Goal: Complete application form: Complete application form

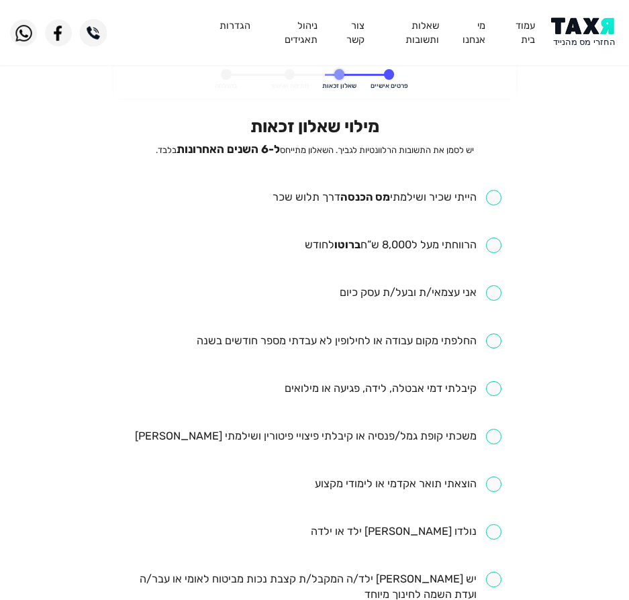
click at [411, 208] on ul "הייתי שכיר ושילמתי [PERSON_NAME] הכנסה דרך תלוש שכר הרווחתי מעל ל8,000 ש”ח ברוט…" at bounding box center [314, 555] width 374 height 731
click at [414, 200] on input "checkbox" at bounding box center [386, 197] width 229 height 15
checkbox input "true"
click at [409, 244] on input "checkbox" at bounding box center [403, 245] width 197 height 15
checkbox input "true"
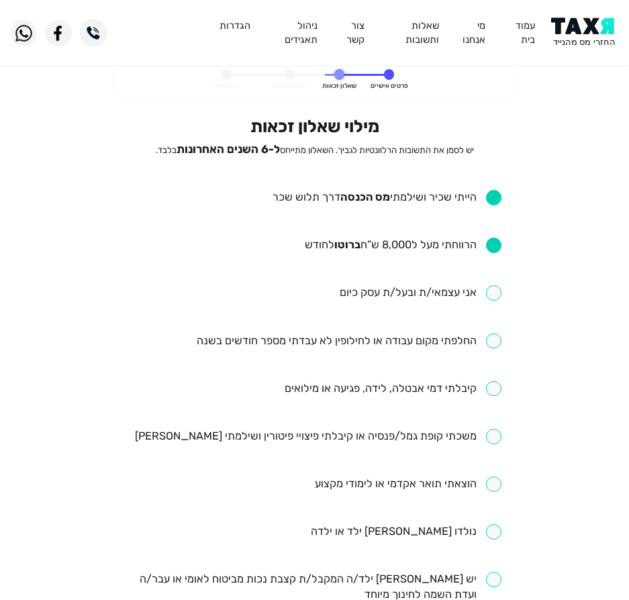
click at [497, 341] on input "checkbox" at bounding box center [349, 340] width 305 height 15
checkbox input "true"
click at [415, 394] on input "checkbox" at bounding box center [392, 388] width 217 height 15
checkbox input "true"
click at [452, 435] on input "checkbox" at bounding box center [318, 436] width 366 height 15
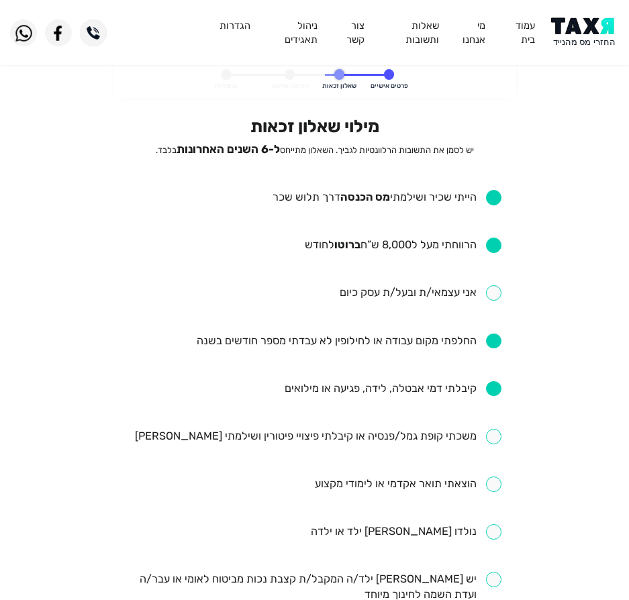
checkbox input "true"
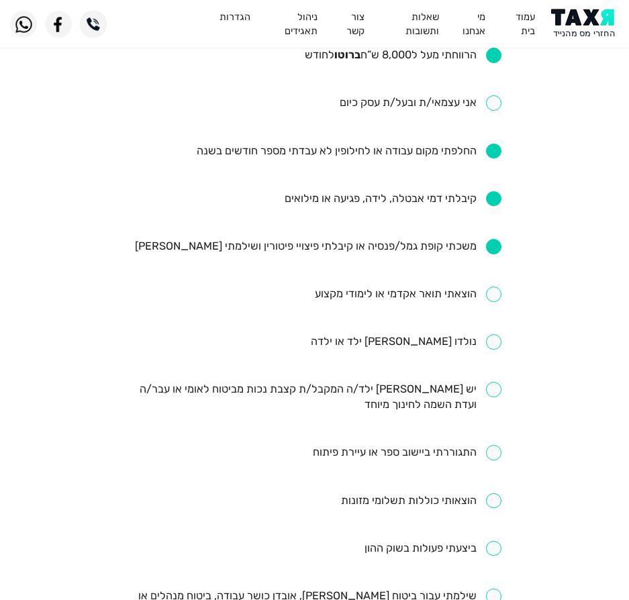
scroll to position [201, 0]
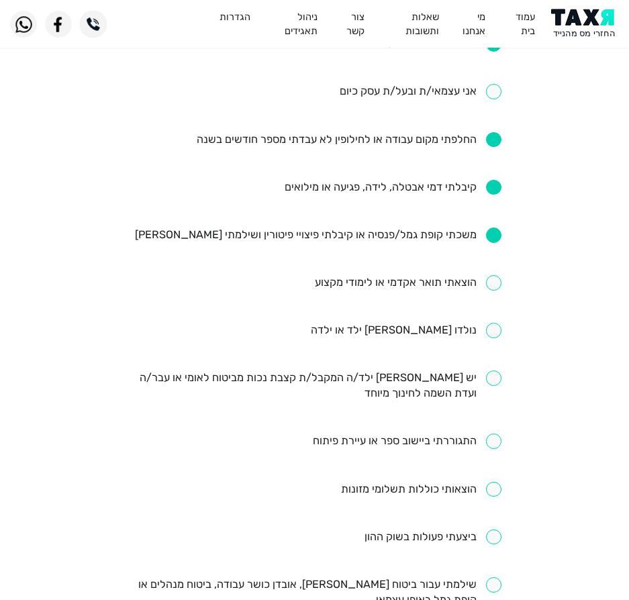
click at [450, 329] on input "checkbox" at bounding box center [406, 330] width 191 height 15
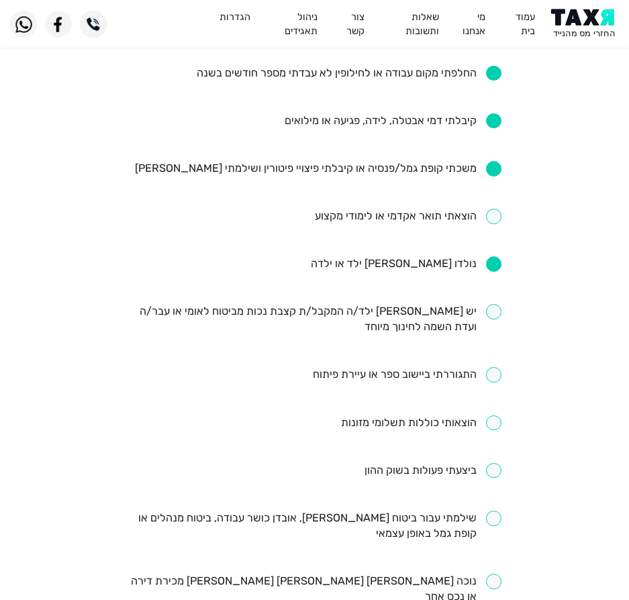
scroll to position [268, 0]
click at [426, 257] on input "checkbox" at bounding box center [406, 263] width 191 height 15
checkbox input "false"
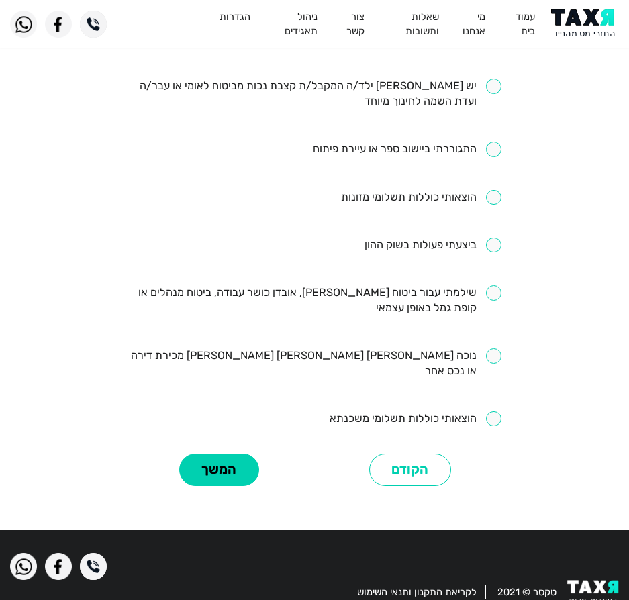
scroll to position [506, 0]
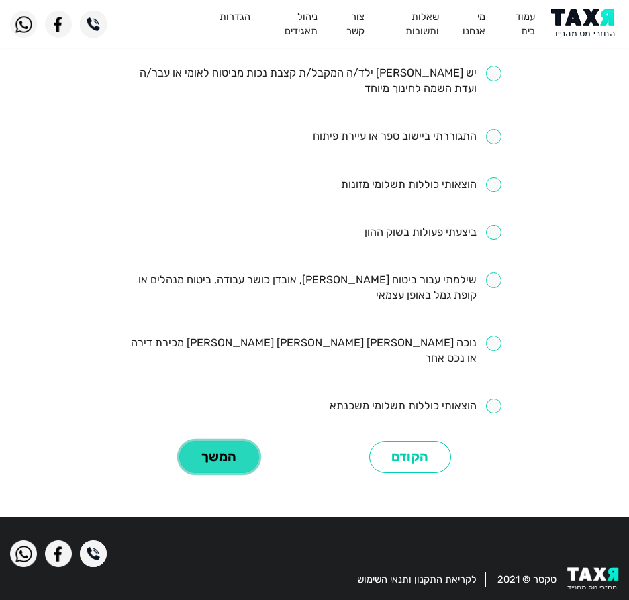
click at [223, 441] on button "המשך" at bounding box center [219, 457] width 80 height 33
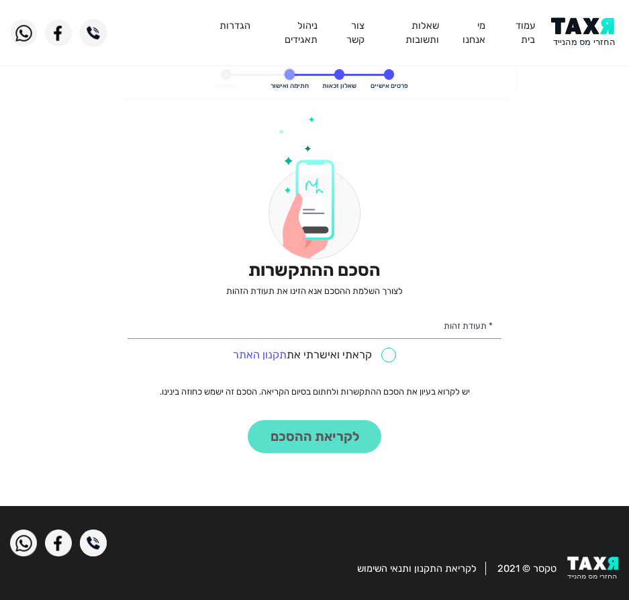
click at [409, 307] on div "הסכם ההתקשרות לצורך השלמת ההסכם אנא הזינו את תעודת הזהות * תעודת זהות קראתי ואי…" at bounding box center [314, 284] width 374 height 337
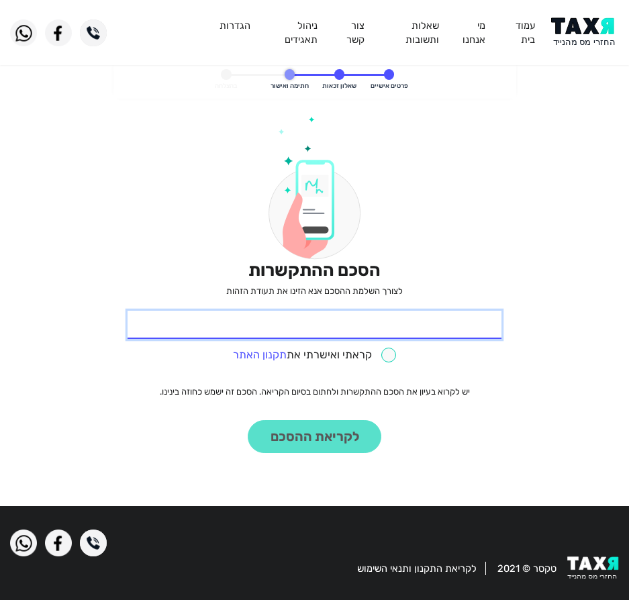
click at [411, 330] on input "* תעודת זהות" at bounding box center [314, 325] width 374 height 28
type input "027208917"
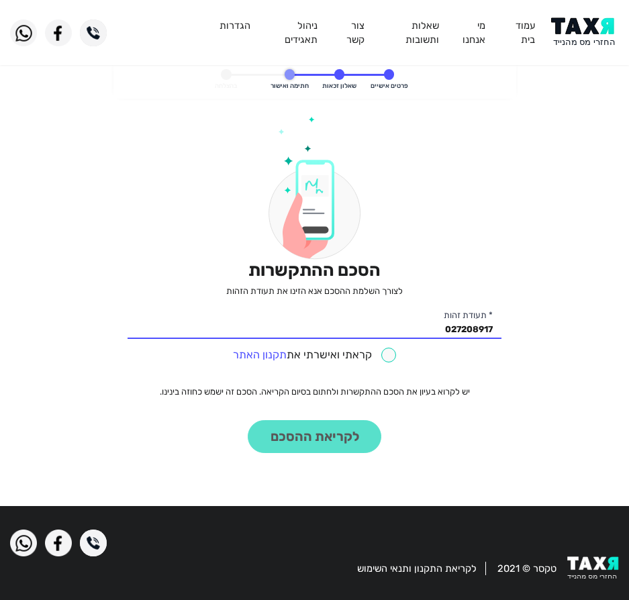
click at [384, 346] on div "קראתי ואישרתי את תקנון האתר" at bounding box center [314, 353] width 374 height 21
click at [382, 362] on input "checkbox" at bounding box center [315, 355] width 164 height 15
checkbox input "true"
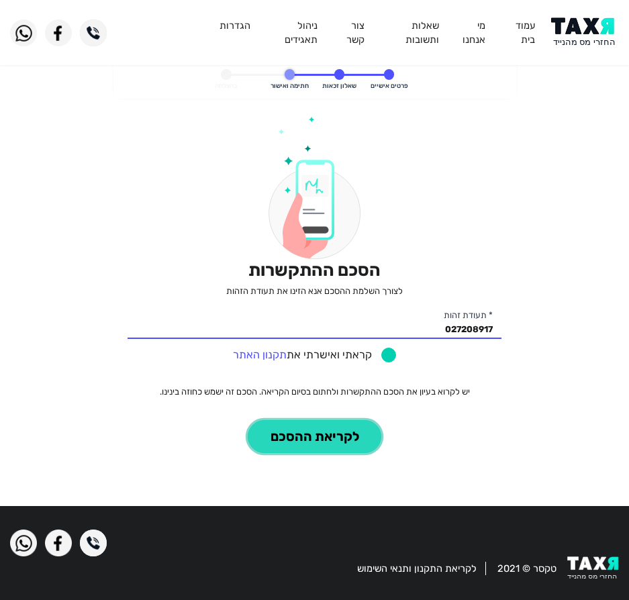
click at [254, 445] on button "לקריאת ההסכם" at bounding box center [315, 436] width 134 height 33
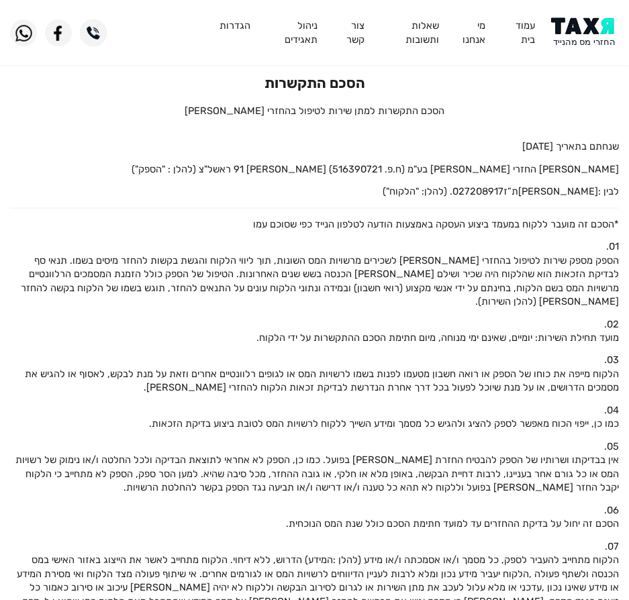
click at [595, 22] on img at bounding box center [585, 32] width 68 height 30
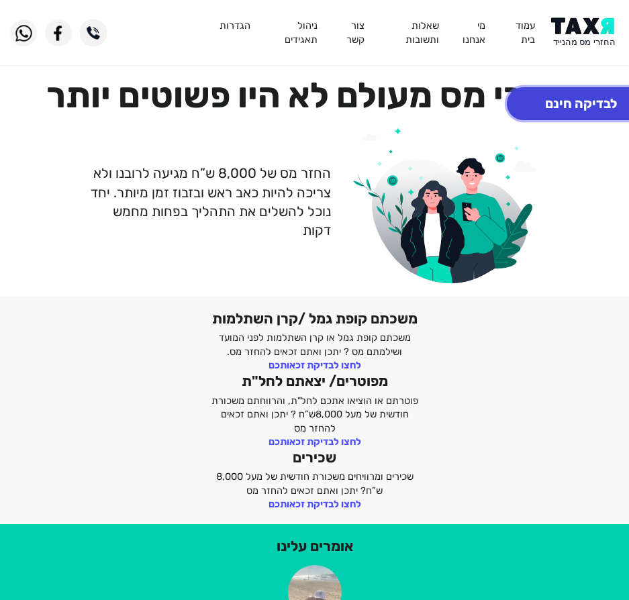
click at [620, 106] on button "לבדיקה חינם" at bounding box center [581, 103] width 148 height 33
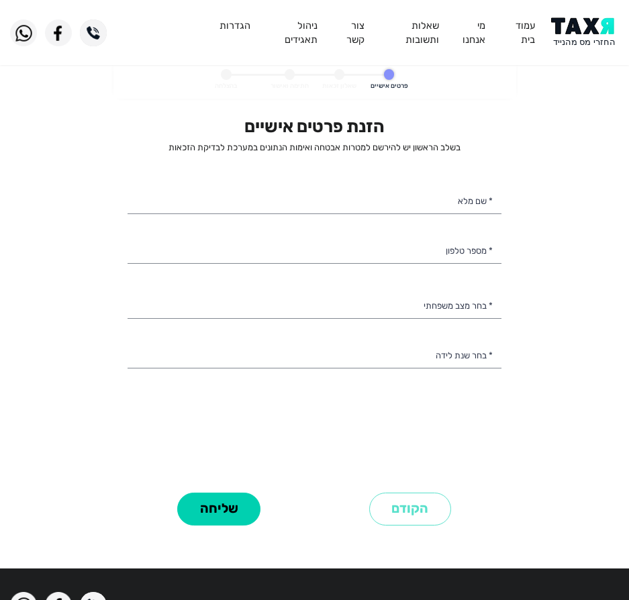
select select
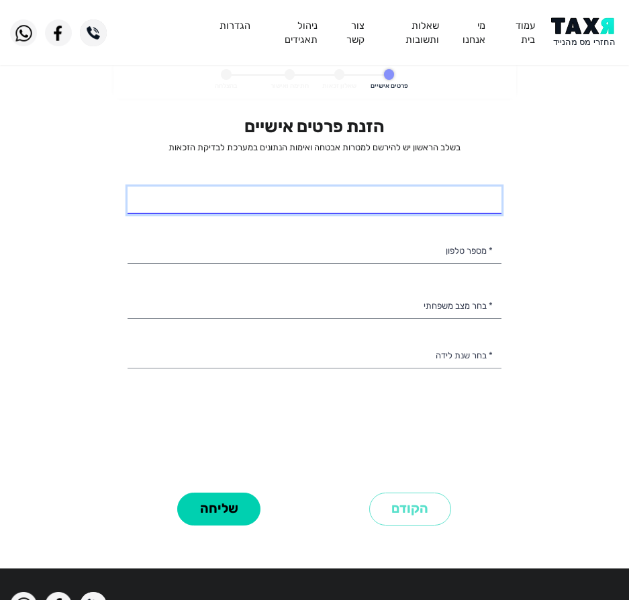
click at [419, 207] on input "* שם מלא" at bounding box center [314, 201] width 374 height 28
type input "מ"
type input "מזל ישראל"
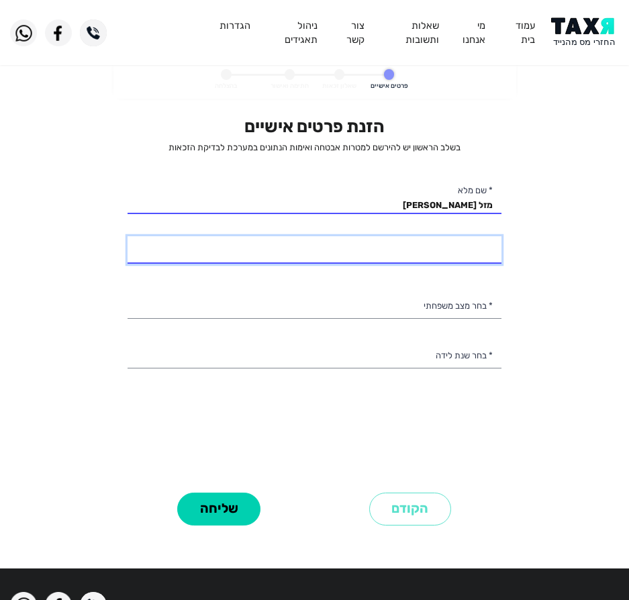
click at [454, 248] on input "* מספר טלפון" at bounding box center [314, 250] width 374 height 28
type input "050-2800427"
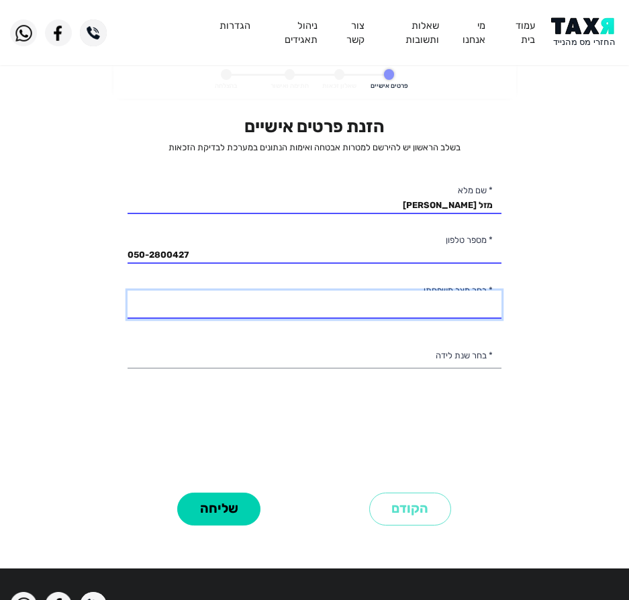
click at [466, 305] on select "רווק/ה נשוי/אה גרוש/ה אלמן/נה" at bounding box center [314, 305] width 374 height 28
select select "2: Married"
click at [127, 291] on select "רווק/ה נשוי/אה גרוש/ה אלמן/נה" at bounding box center [314, 305] width 374 height 28
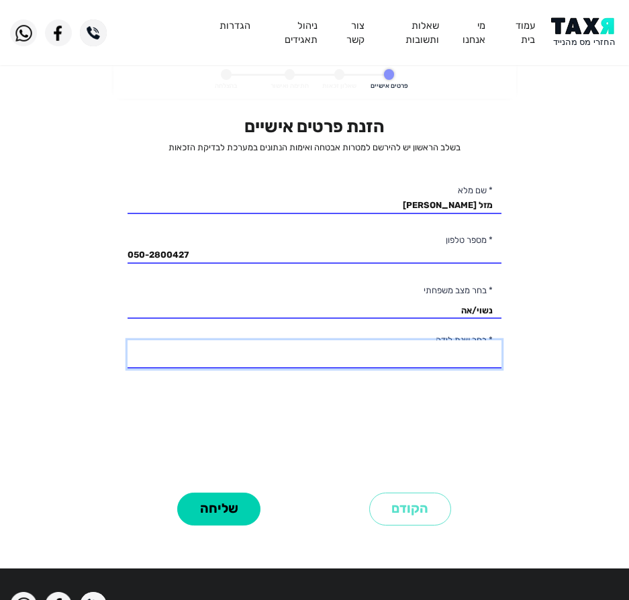
click at [448, 355] on select "2003 2002 2001 2000 1999 1998 1997 1996 1995 1994 1993 1992 1991 1990 1989 1988…" at bounding box center [314, 354] width 374 height 28
select select "45: 1959"
click at [127, 340] on select "2003 2002 2001 2000 1999 1998 1997 1996 1995 1994 1993 1992 1991 1990 1989 1988…" at bounding box center [314, 354] width 374 height 28
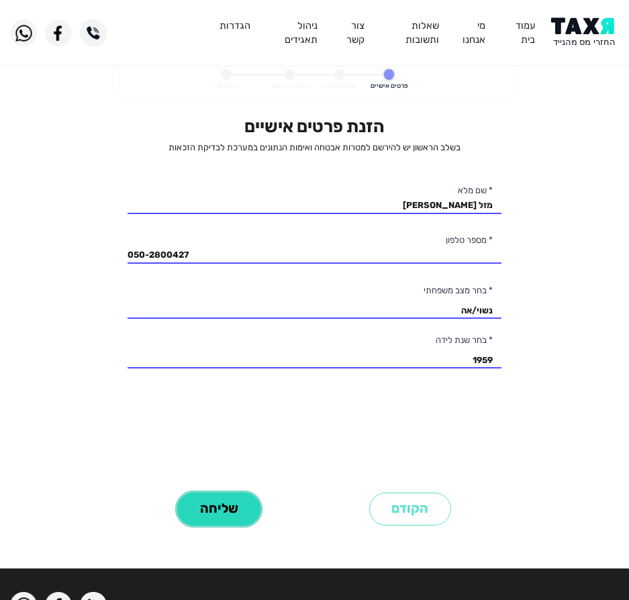
click at [252, 514] on button "שליחה" at bounding box center [218, 508] width 83 height 33
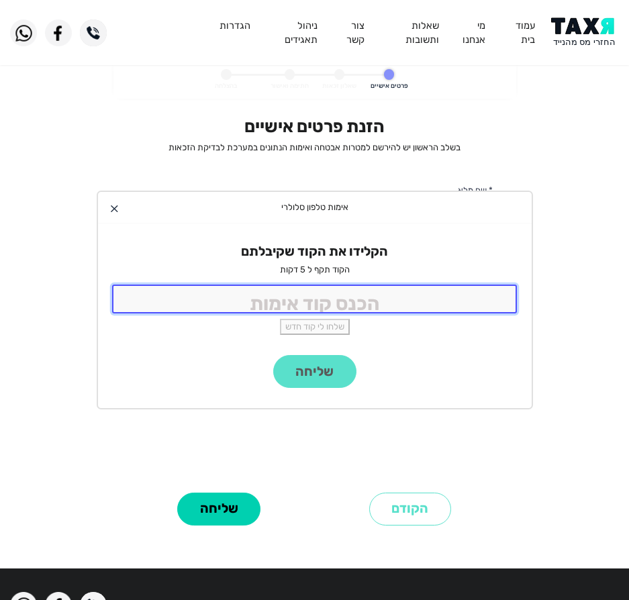
click at [252, 301] on input "tel" at bounding box center [314, 298] width 405 height 29
type input "9988"
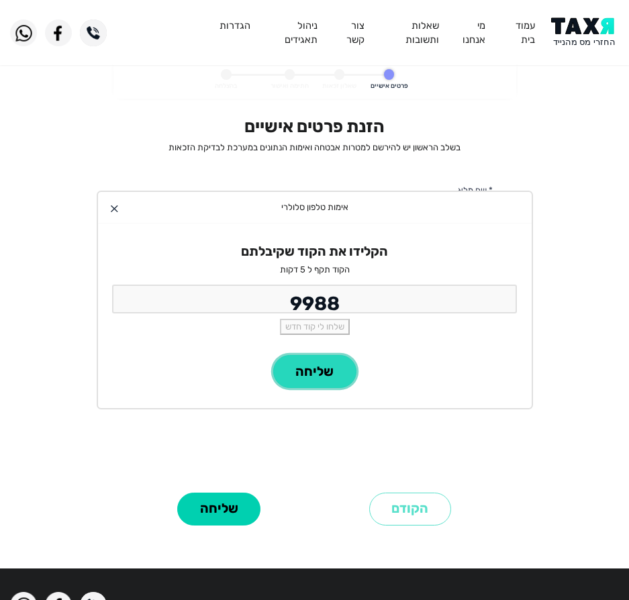
click at [309, 372] on button "שליחה" at bounding box center [314, 371] width 83 height 33
